Goal: Task Accomplishment & Management: Use online tool/utility

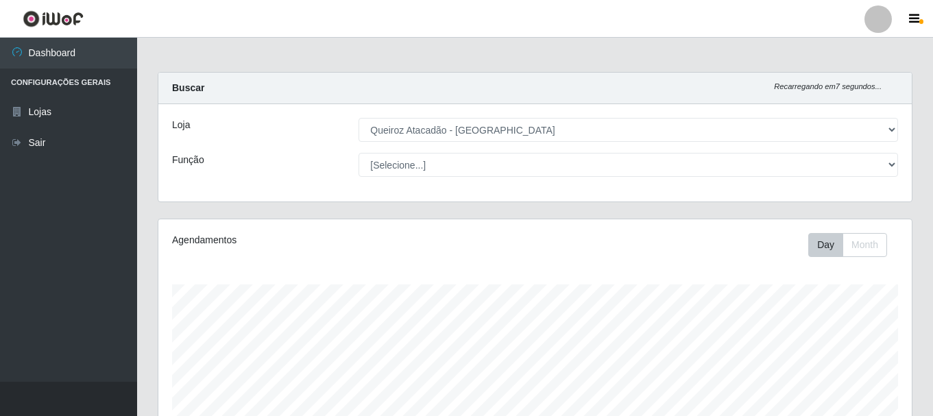
select select "464"
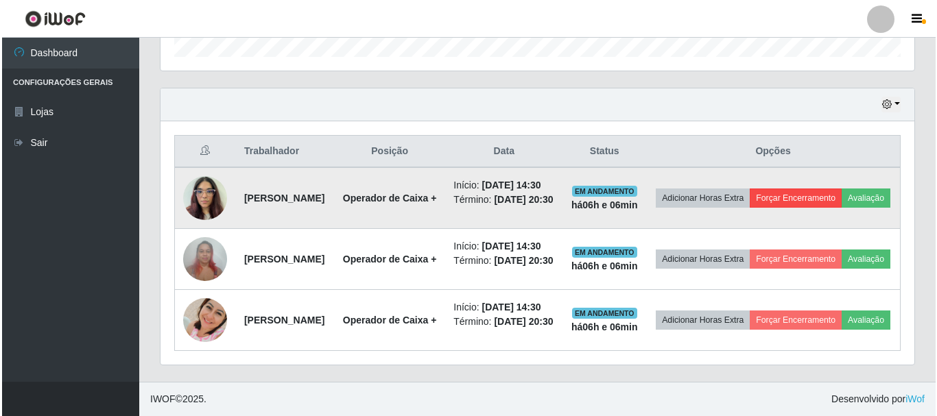
scroll to position [285, 754]
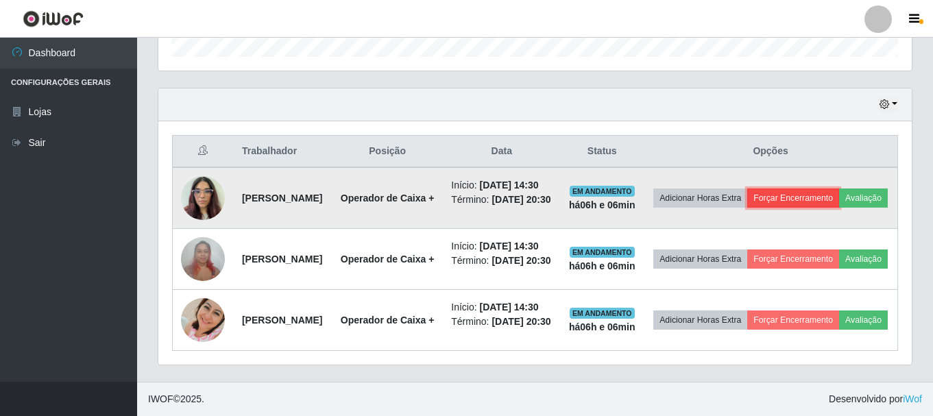
click at [839, 189] on button "Forçar Encerramento" at bounding box center [793, 198] width 92 height 19
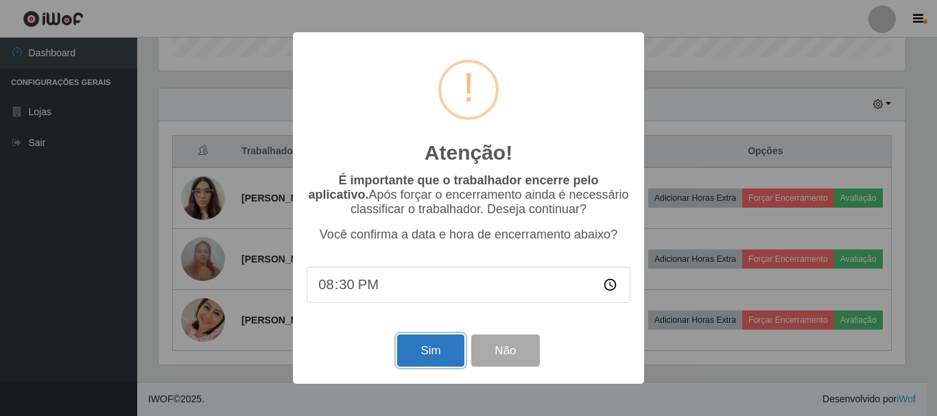
click at [422, 351] on button "Sim" at bounding box center [430, 351] width 67 height 32
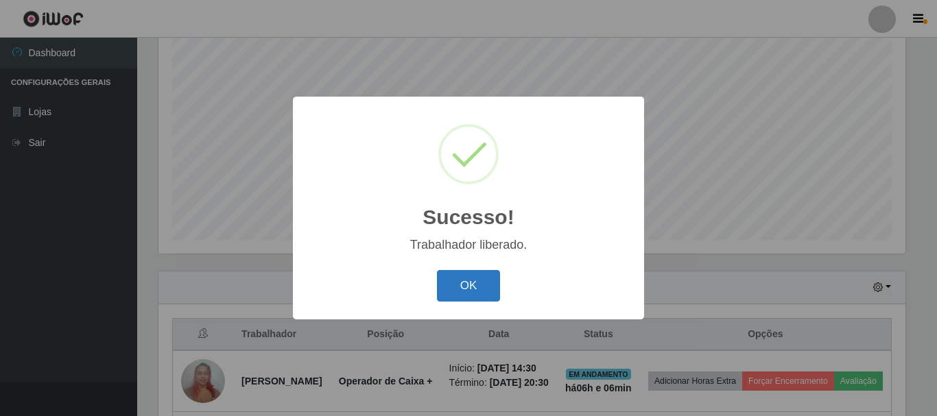
click at [474, 287] on button "OK" at bounding box center [469, 286] width 64 height 32
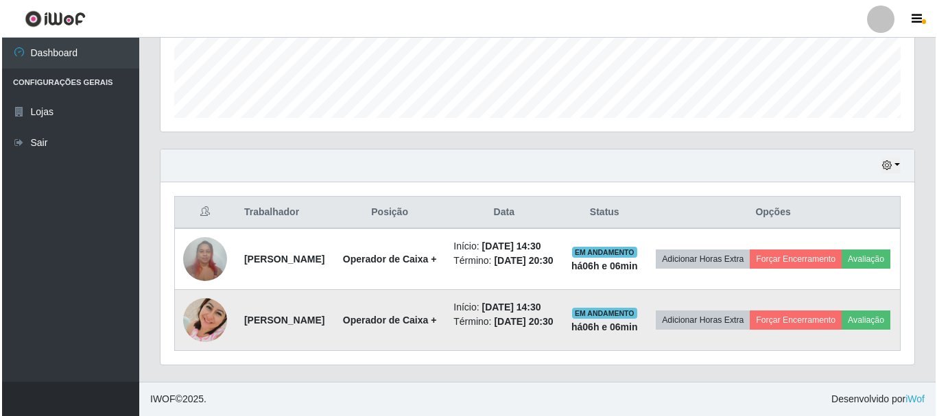
scroll to position [422, 0]
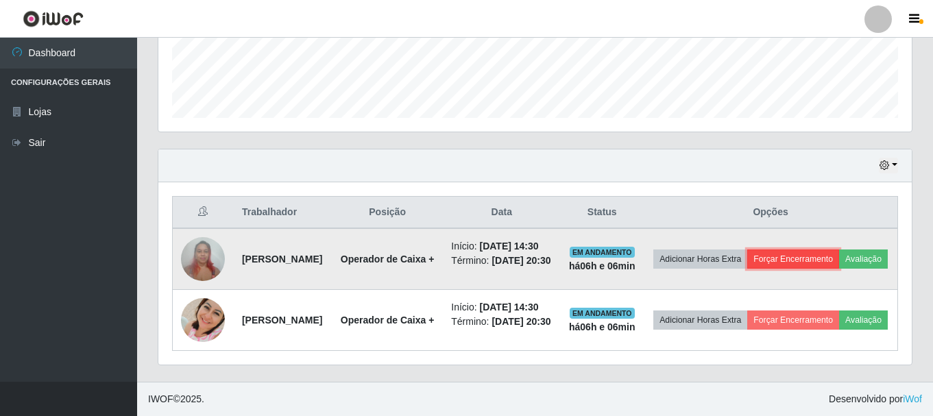
click at [839, 250] on button "Forçar Encerramento" at bounding box center [793, 259] width 92 height 19
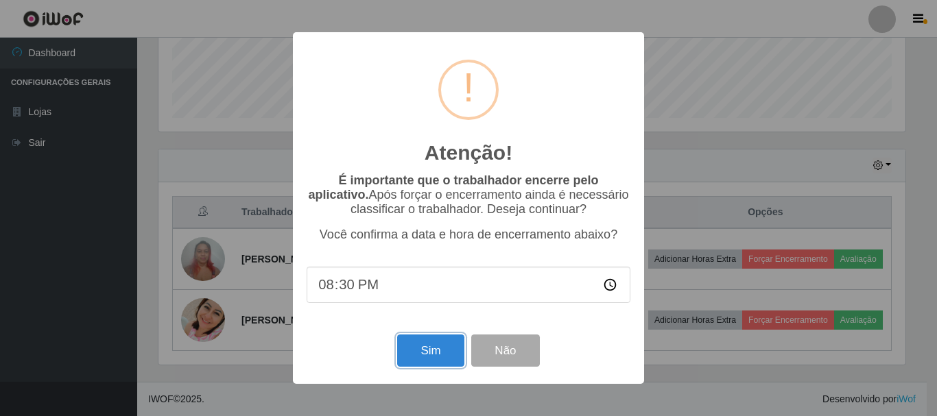
drag, startPoint x: 442, startPoint y: 357, endPoint x: 806, endPoint y: 349, distance: 364.9
click at [442, 356] on button "Sim" at bounding box center [430, 351] width 67 height 32
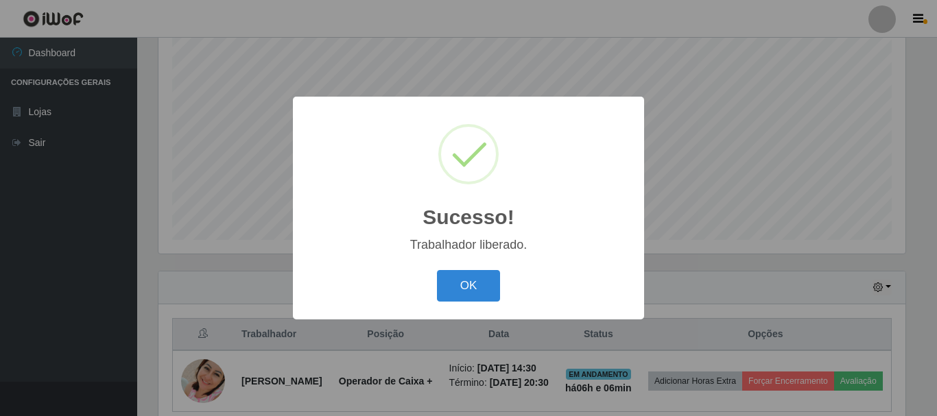
drag, startPoint x: 466, startPoint y: 288, endPoint x: 753, endPoint y: 308, distance: 287.3
click at [472, 289] on button "OK" at bounding box center [469, 286] width 64 height 32
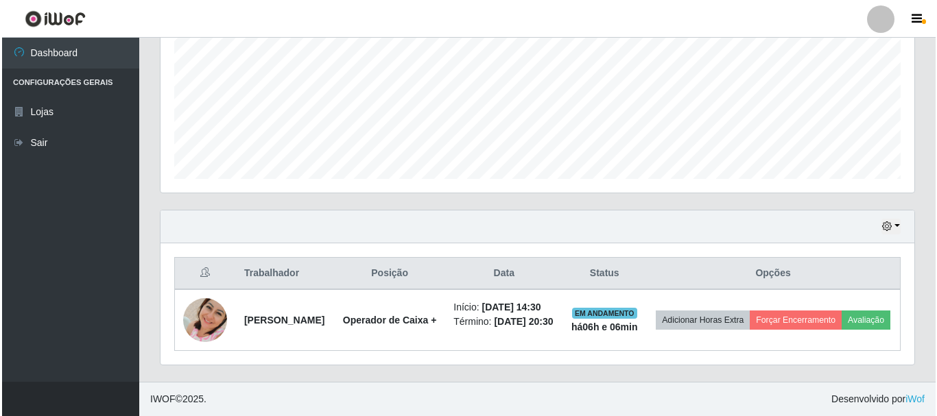
scroll to position [322, 0]
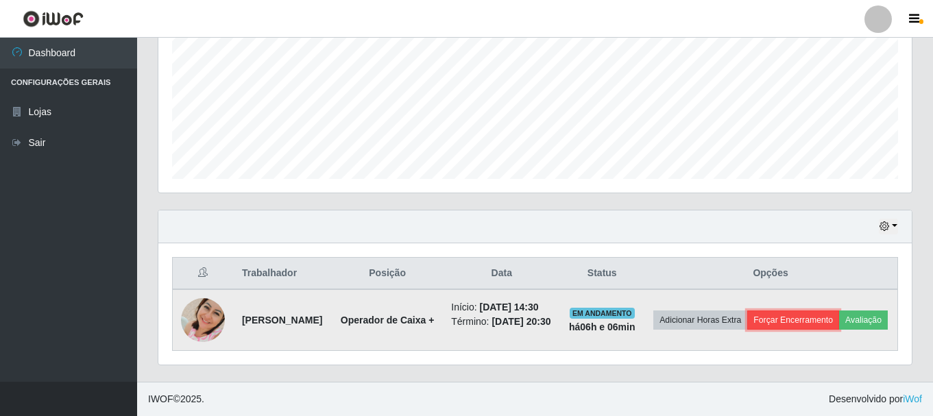
click at [833, 311] on button "Forçar Encerramento" at bounding box center [793, 320] width 92 height 19
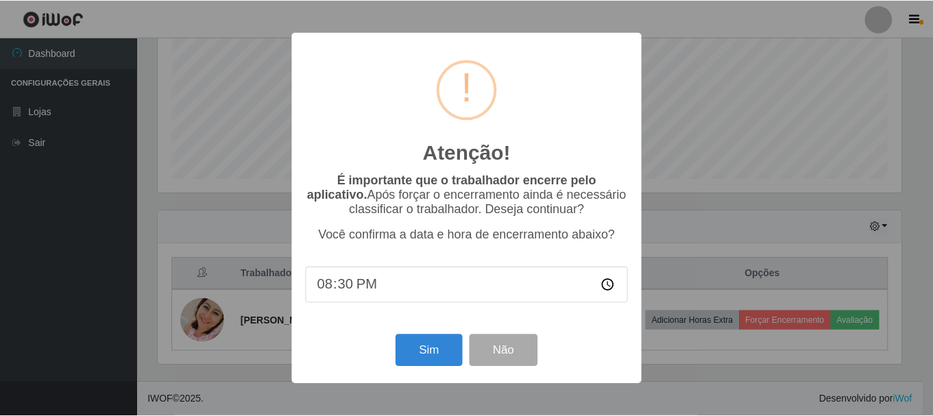
scroll to position [285, 747]
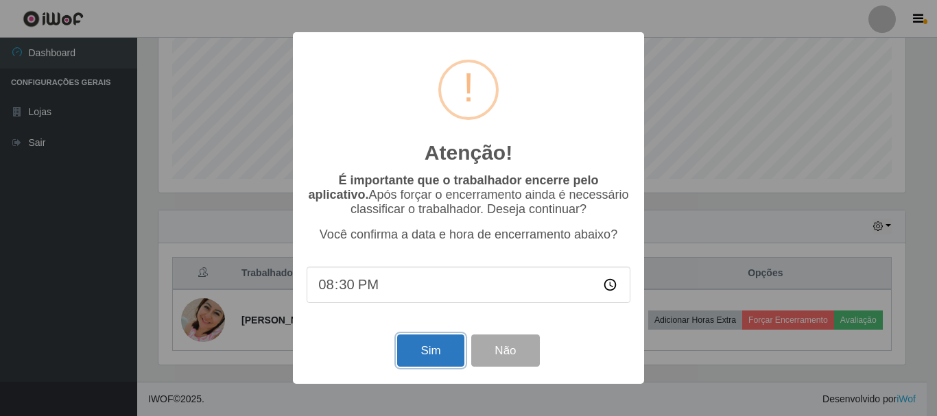
click at [438, 355] on button "Sim" at bounding box center [430, 351] width 67 height 32
